Goal: Find specific page/section: Find specific page/section

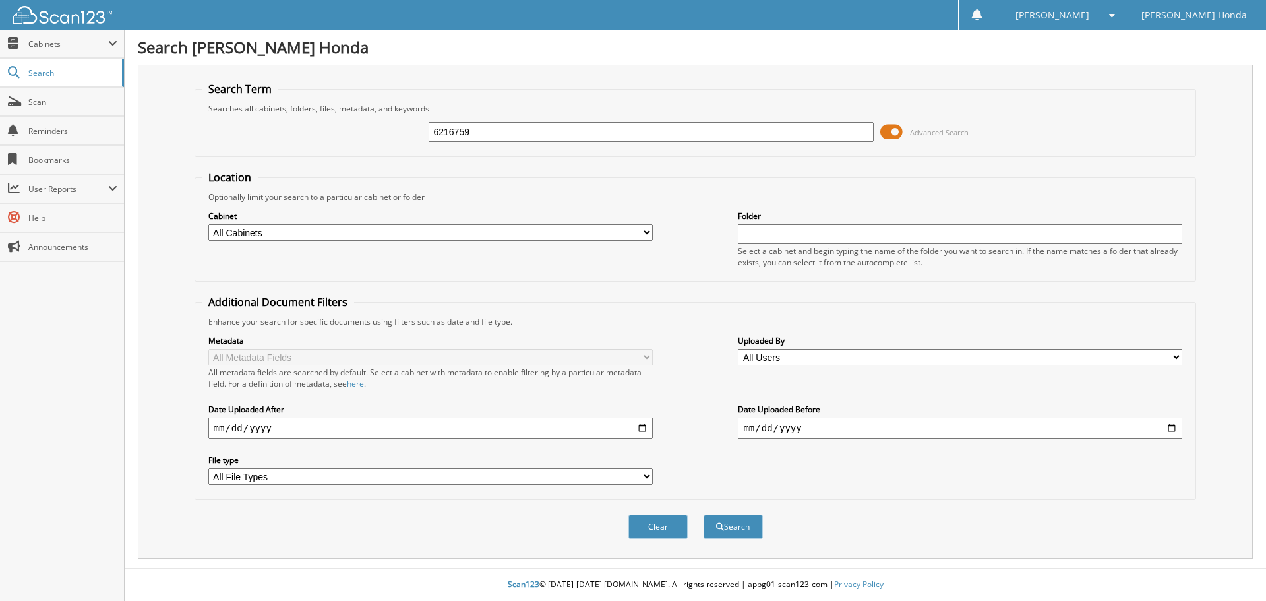
type input "6216759"
click at [703, 514] on button "Search" at bounding box center [732, 526] width 59 height 24
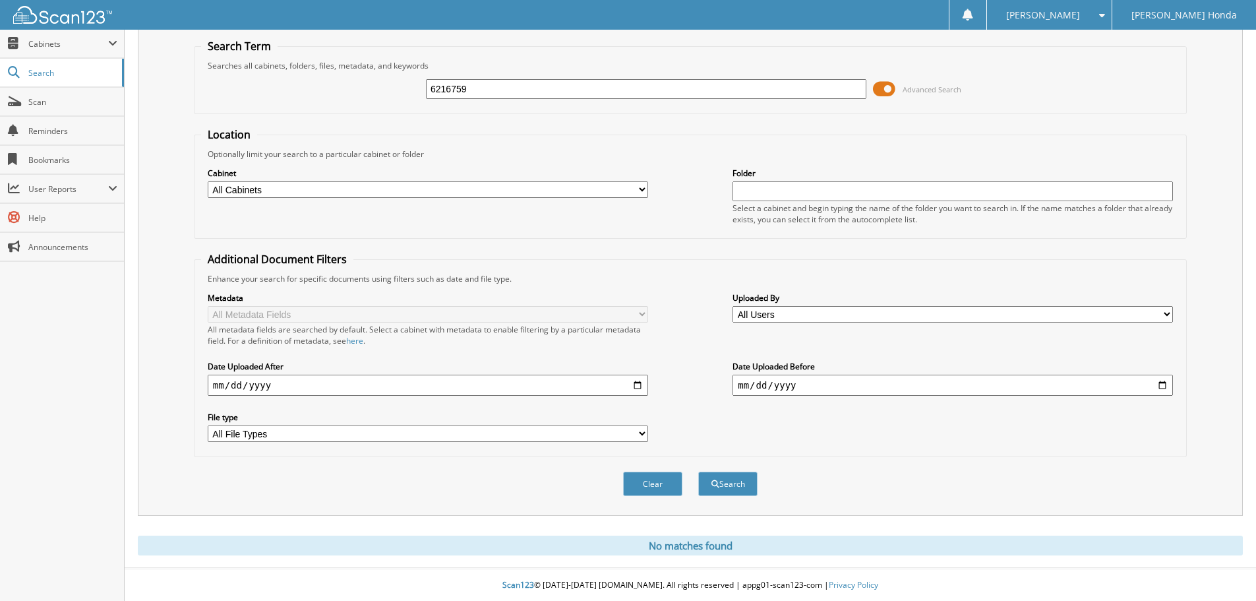
scroll to position [44, 0]
click at [721, 483] on button "Search" at bounding box center [727, 483] width 59 height 24
